Goal: Transaction & Acquisition: Book appointment/travel/reservation

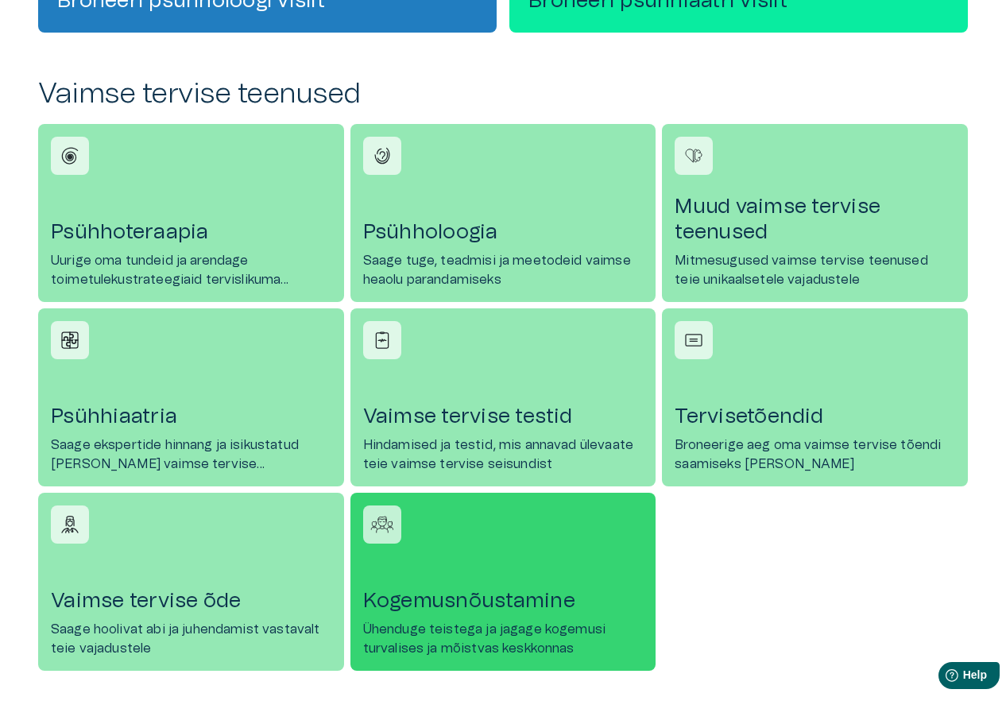
scroll to position [715, 0]
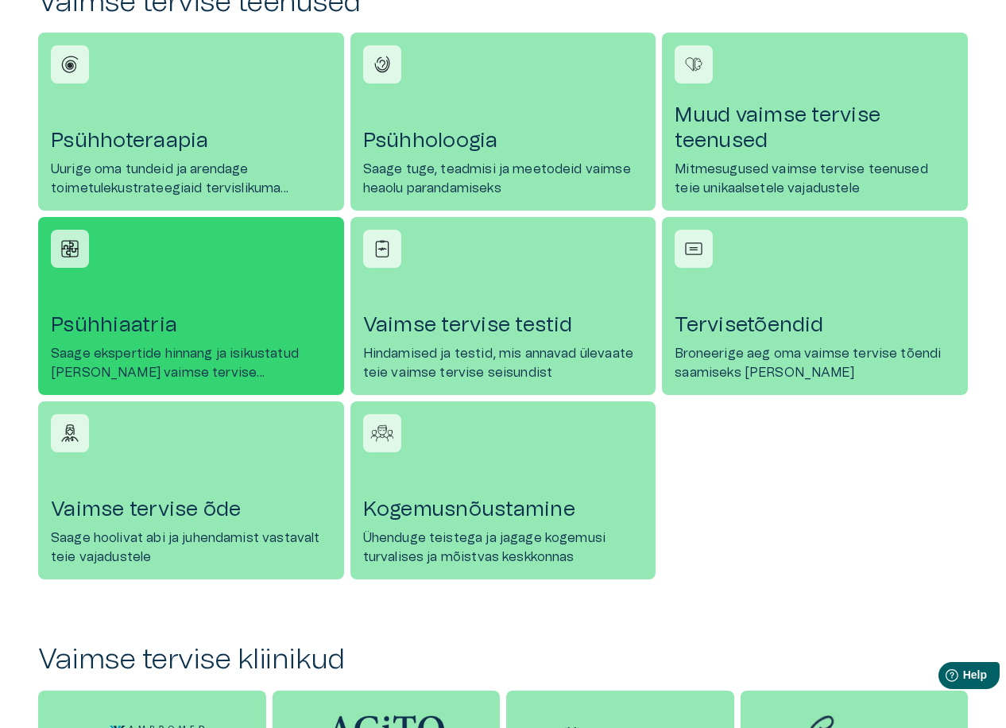
click at [146, 345] on p "Saage ekspertide hinnang ja isikustatud ravi teie vaimse tervise vajadustele" at bounding box center [191, 363] width 281 height 38
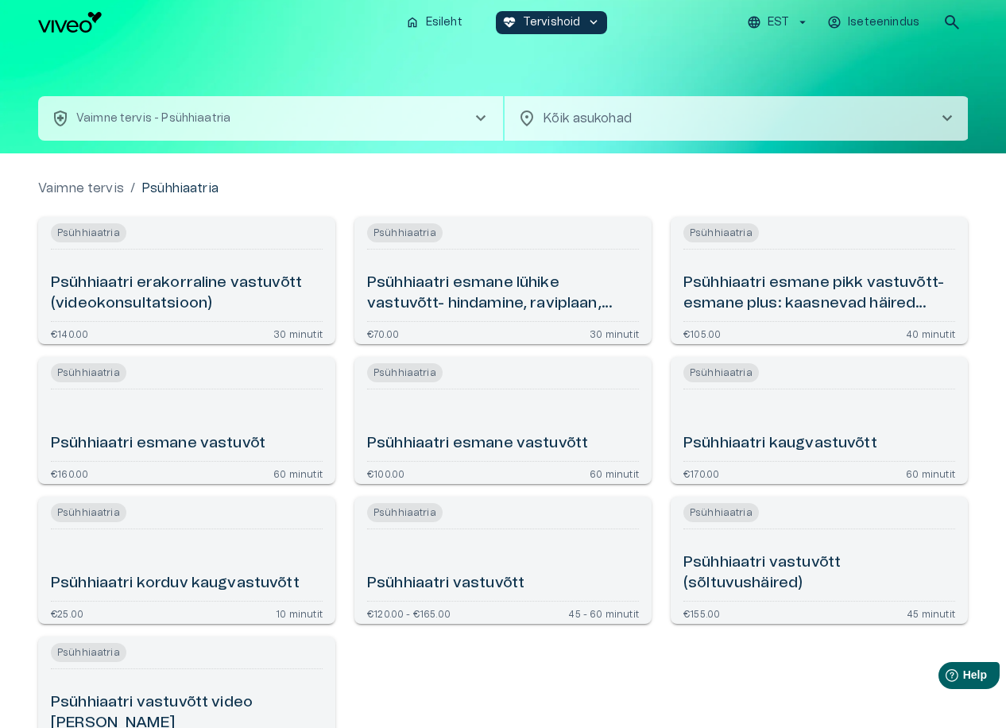
drag, startPoint x: 165, startPoint y: 297, endPoint x: 521, endPoint y: 180, distance: 374.8
click at [521, 179] on div "Vaimne tervis / Psühhiaatria Psühhiaatria Psühhiaatri erakorraline vastuvõtt (v…" at bounding box center [503, 483] width 1006 height 661
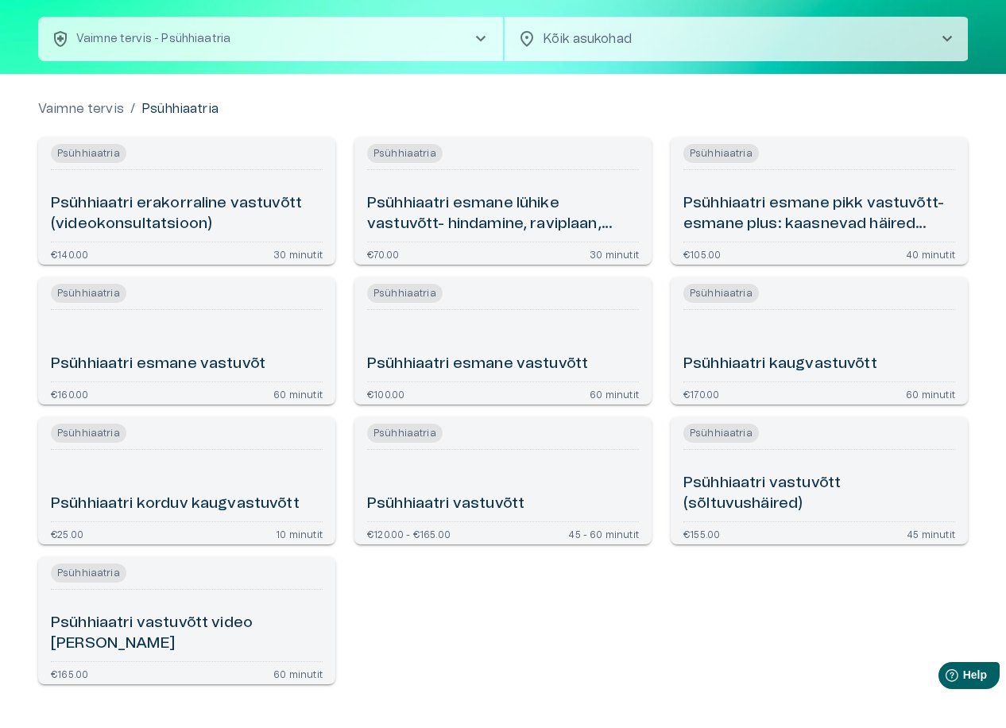
drag, startPoint x: 143, startPoint y: 366, endPoint x: 550, endPoint y: 626, distance: 483.3
click at [557, 626] on div "Psühhiaatria Psühhiaatri erakorraline vastuvõtt (videokonsultatsioon) €140.00 3…" at bounding box center [493, 405] width 949 height 560
click at [117, 217] on h6 "Psühhiaatri erakorraline vastuvõtt (videokonsultatsioon)" at bounding box center [187, 214] width 272 height 42
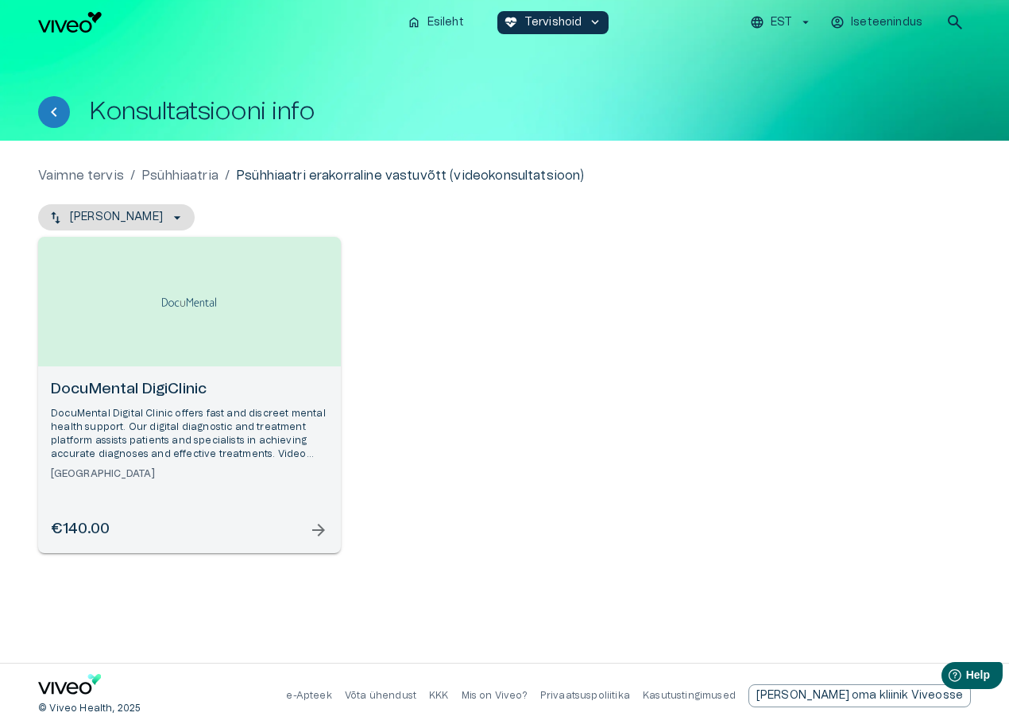
click at [112, 387] on h6 "DocuMental DigiClinic" at bounding box center [189, 389] width 277 height 21
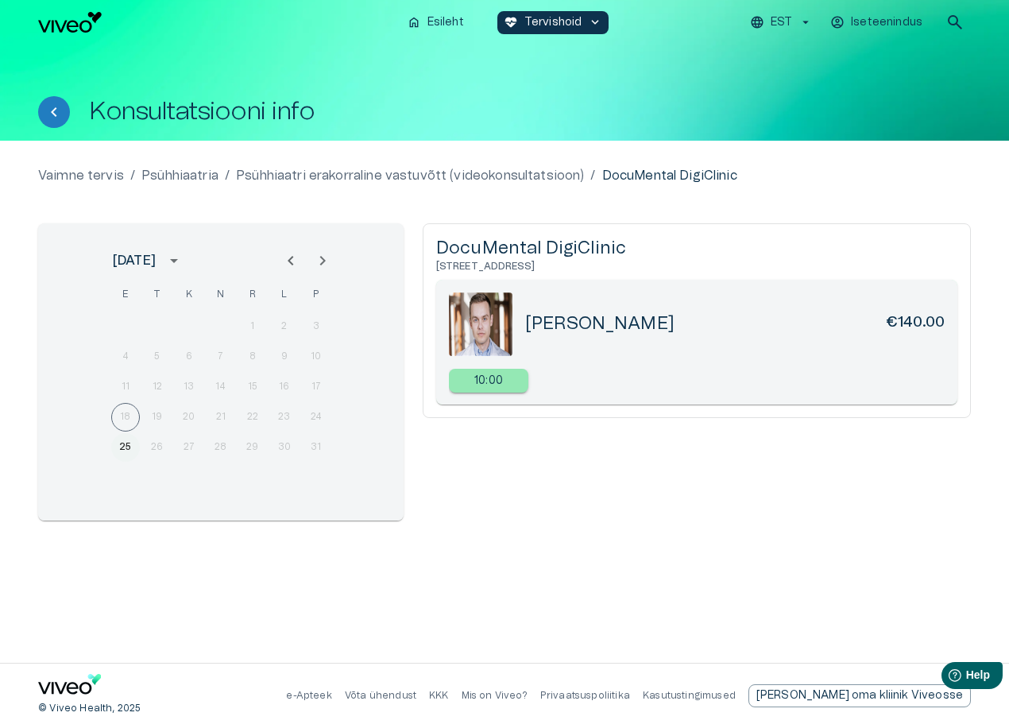
click at [123, 447] on button "25" at bounding box center [125, 447] width 29 height 29
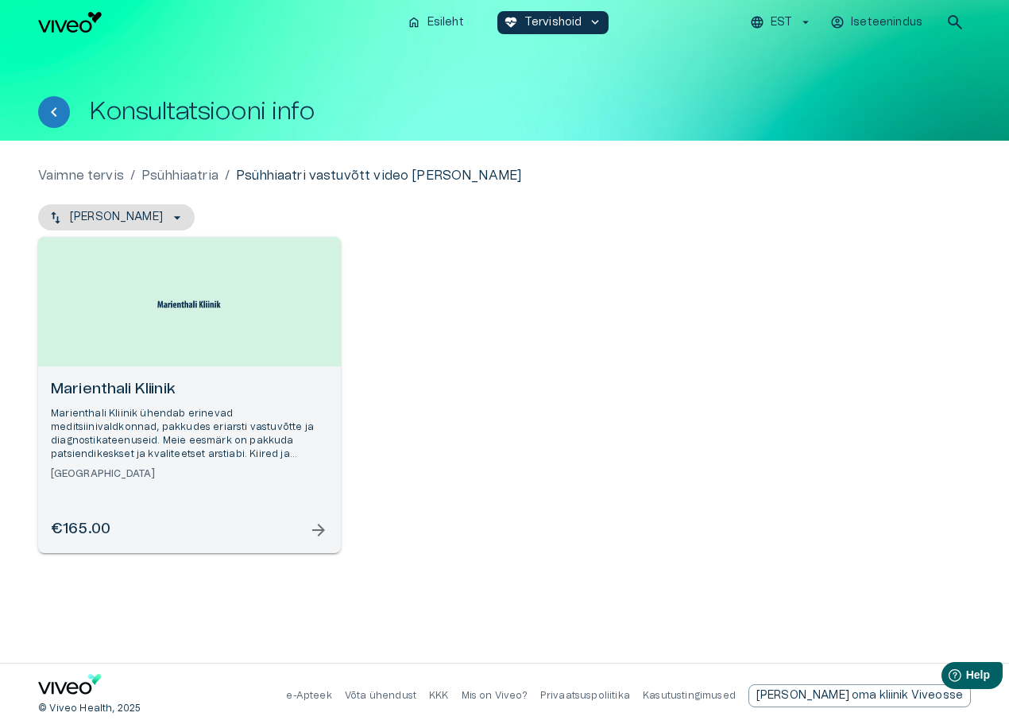
click at [319, 529] on span "arrow_forward" at bounding box center [318, 530] width 19 height 19
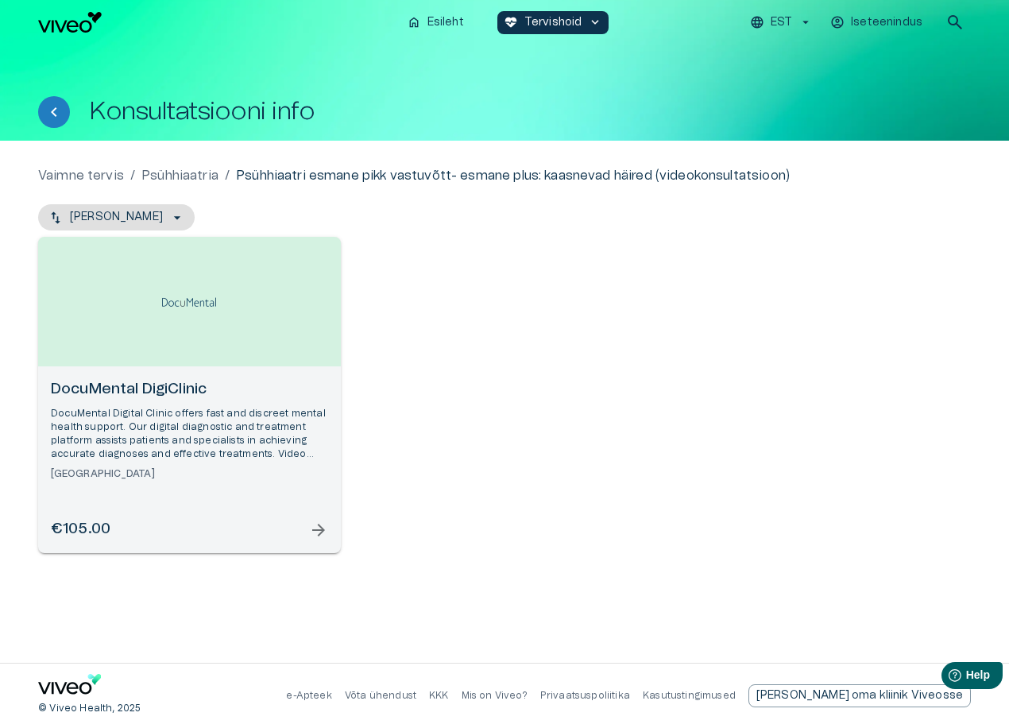
click at [203, 420] on p "DocuMental Digital Clinic offers fast and discreet mental health support. Our d…" at bounding box center [189, 434] width 277 height 55
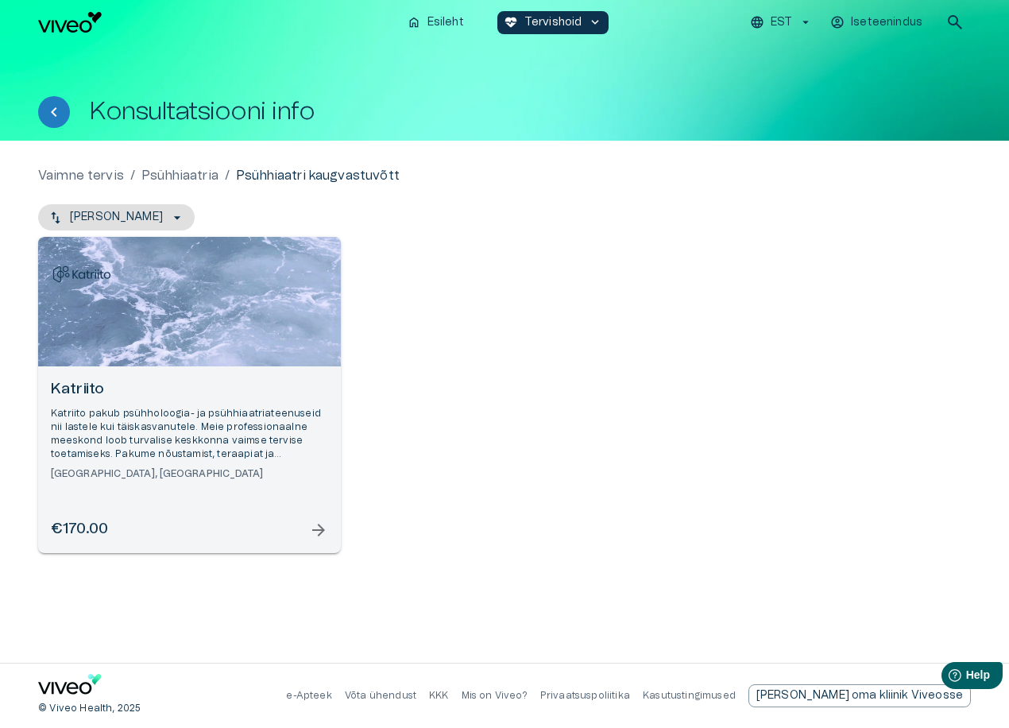
click at [141, 421] on p "Katriito pakub psühholoogia- ja psühhiaatriateenuseid nii lastele kui täiskasva…" at bounding box center [189, 434] width 277 height 55
